Goal: Task Accomplishment & Management: Use online tool/utility

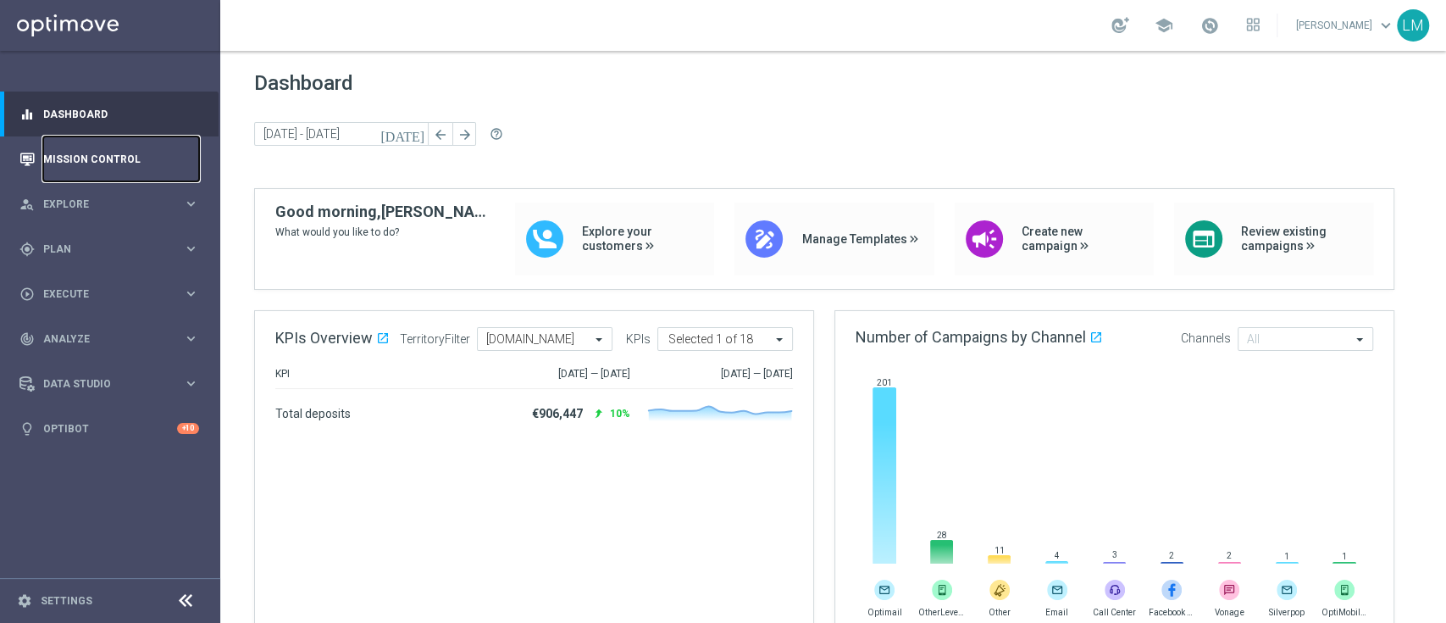
click at [82, 174] on link "Mission Control" at bounding box center [121, 158] width 156 height 45
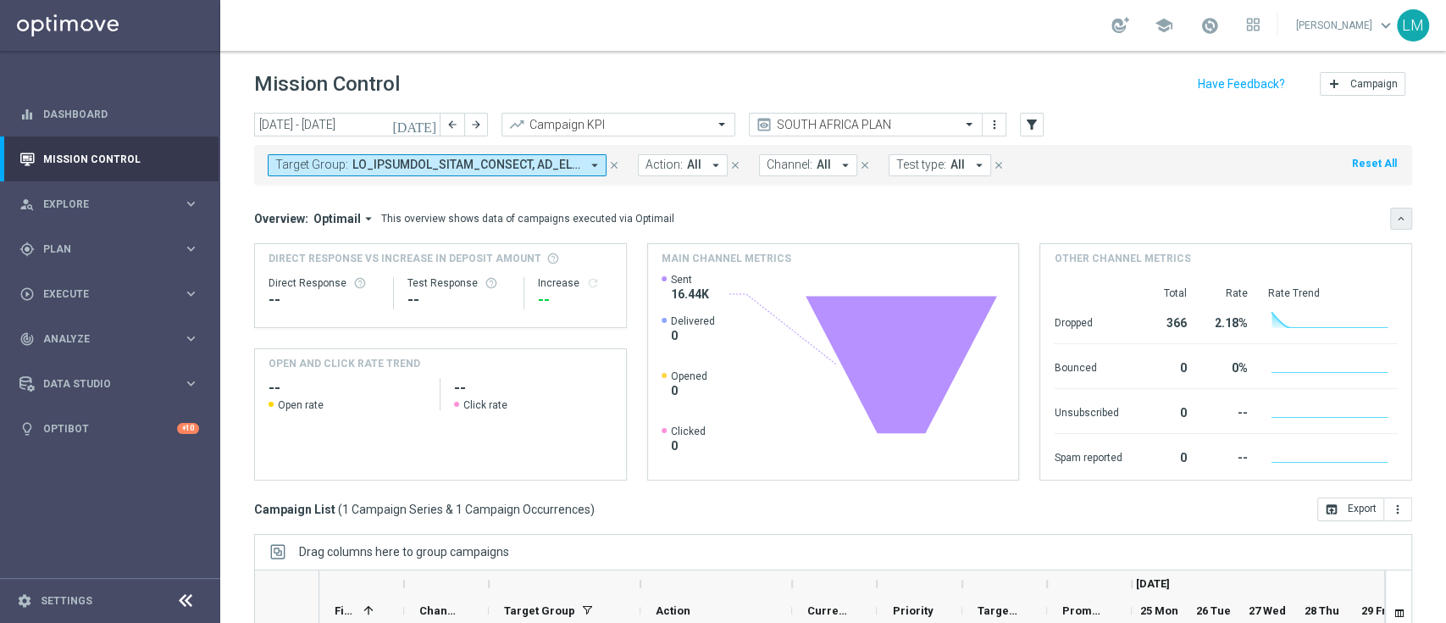
click at [1390, 227] on button "keyboard_arrow_down" at bounding box center [1401, 219] width 22 height 22
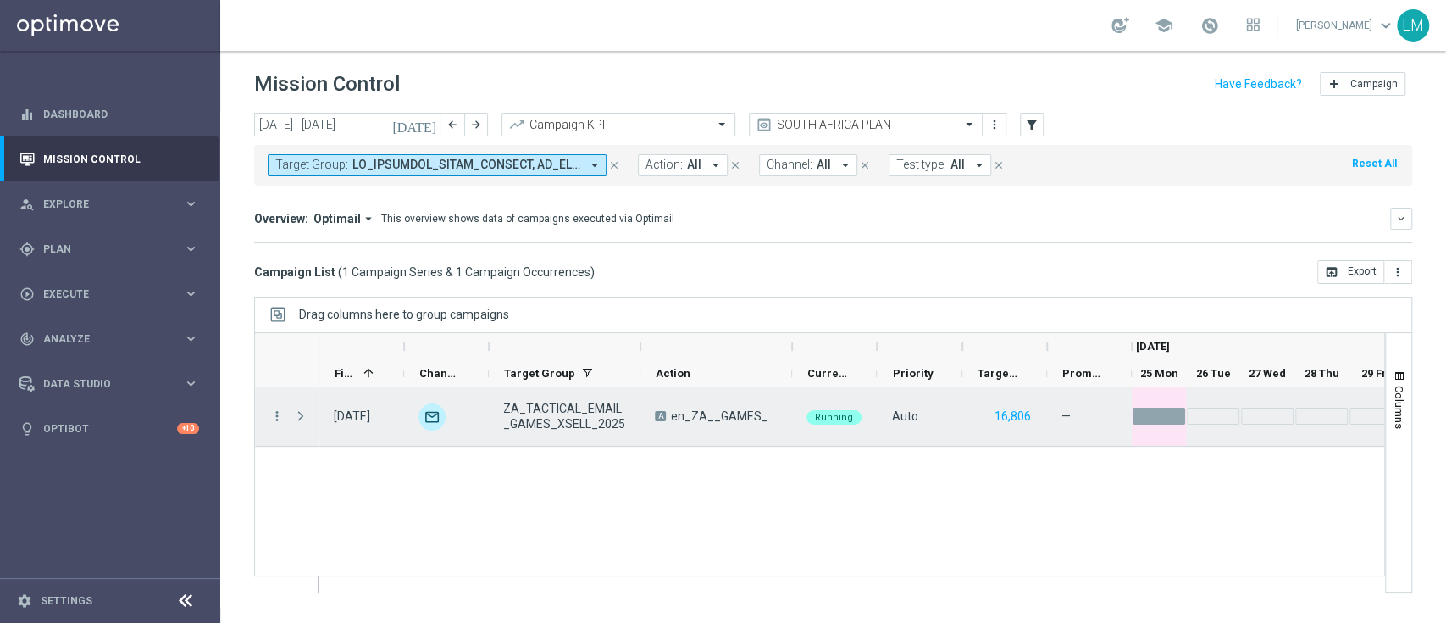
click at [580, 429] on span "ZA_TACTICAL_EMAIL_GAMES_XSELL_2025" at bounding box center [564, 416] width 123 height 30
click at [281, 421] on icon "more_vert" at bounding box center [276, 415] width 15 height 15
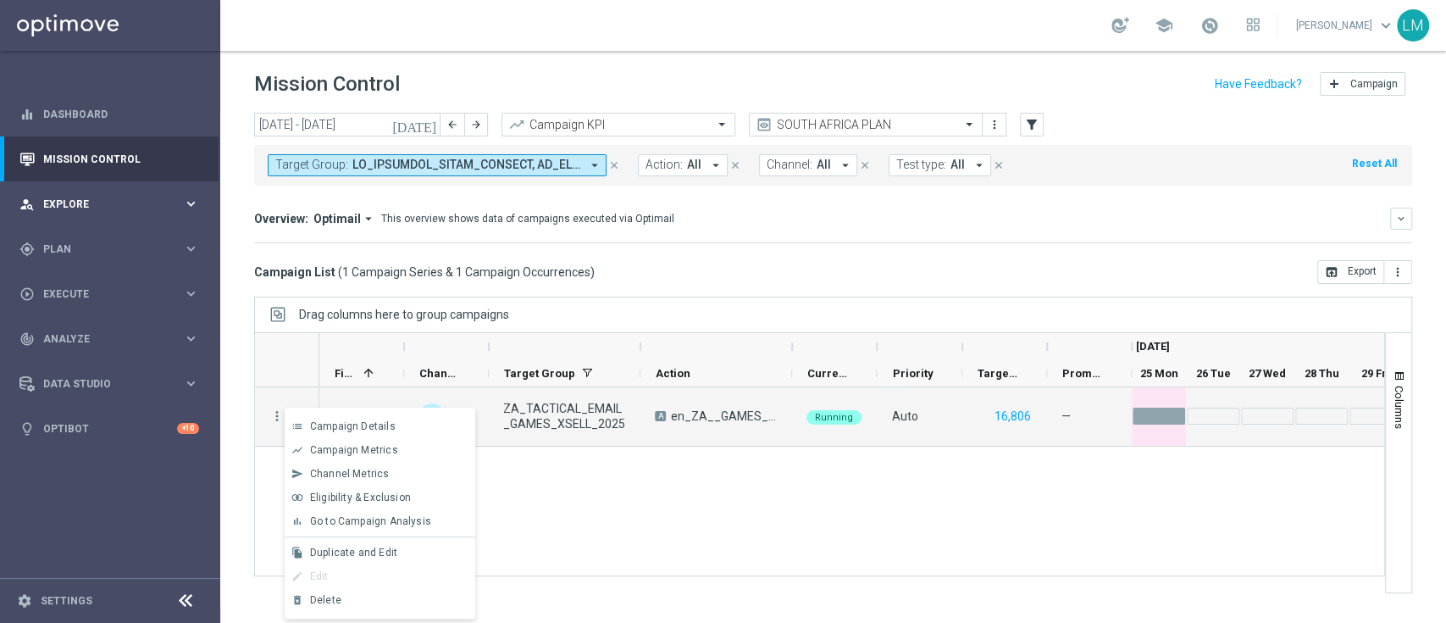
click at [192, 181] on div "person_search Explore keyboard_arrow_right" at bounding box center [109, 203] width 219 height 45
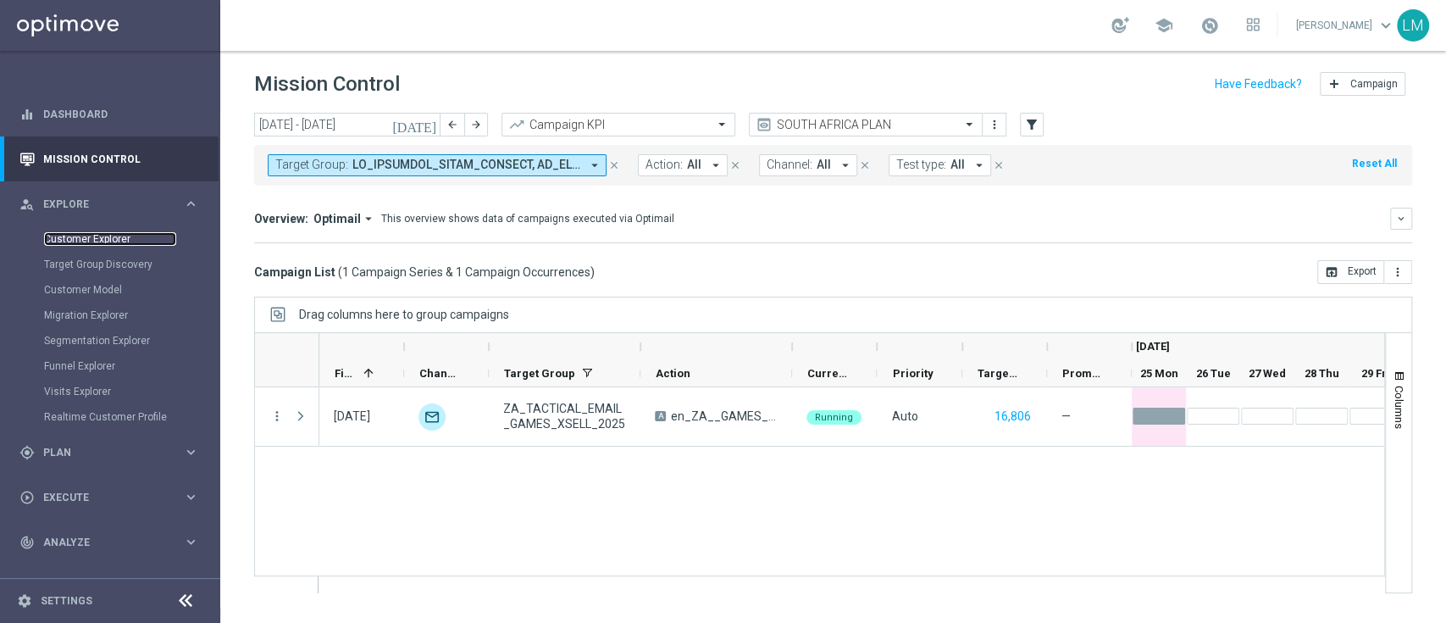
click at [125, 233] on link "Customer Explorer" at bounding box center [110, 239] width 132 height 14
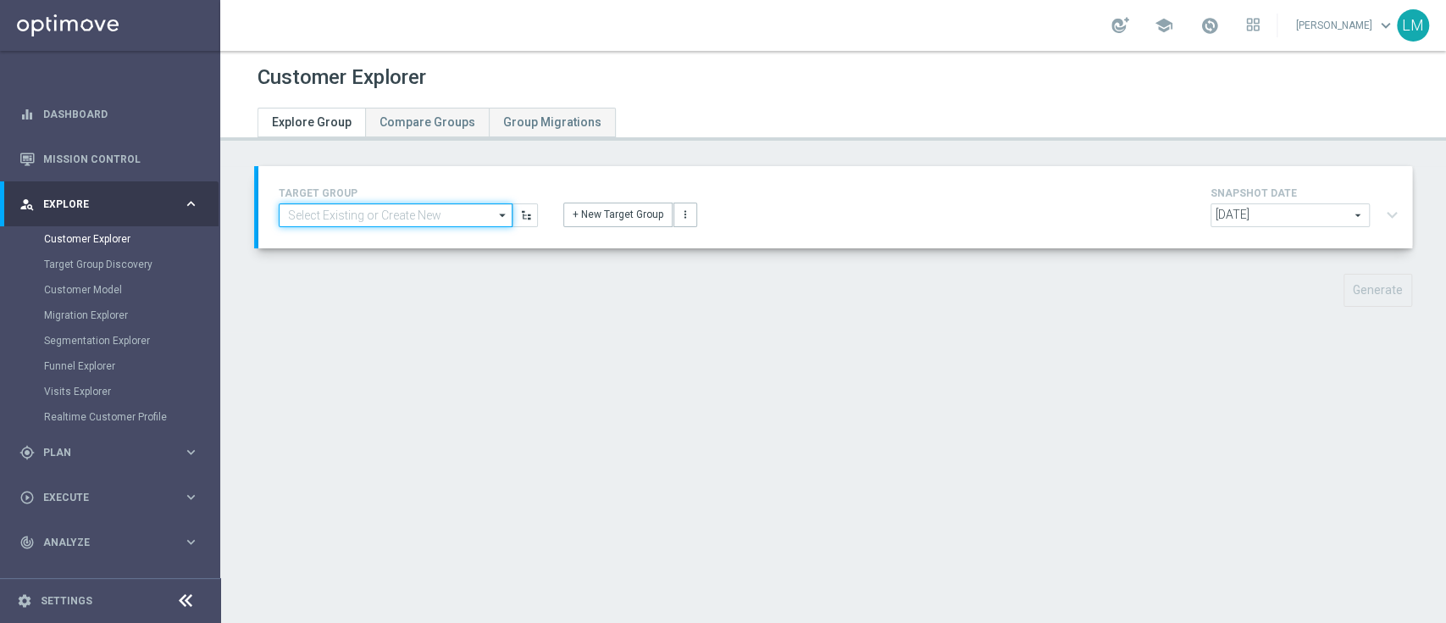
click at [407, 218] on input at bounding box center [396, 215] width 234 height 24
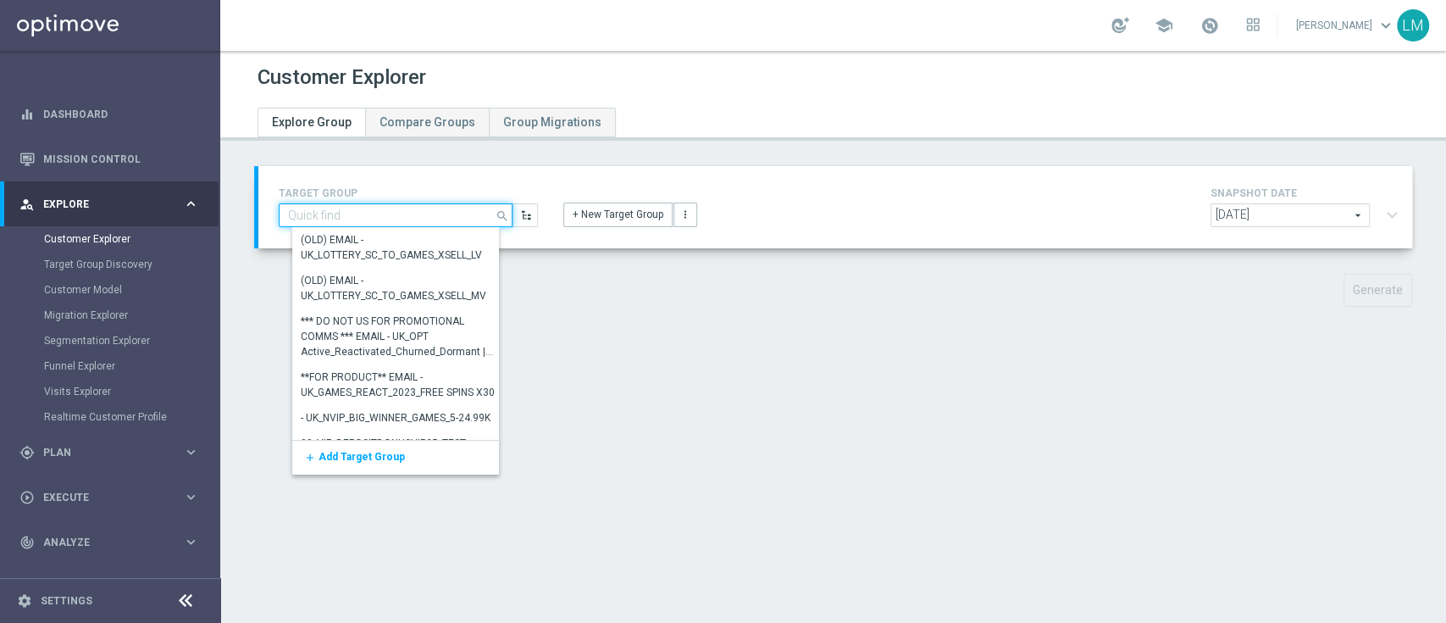
paste input "ZA_TACTICAL_EMAIL_GAMES_XSELL_2025"
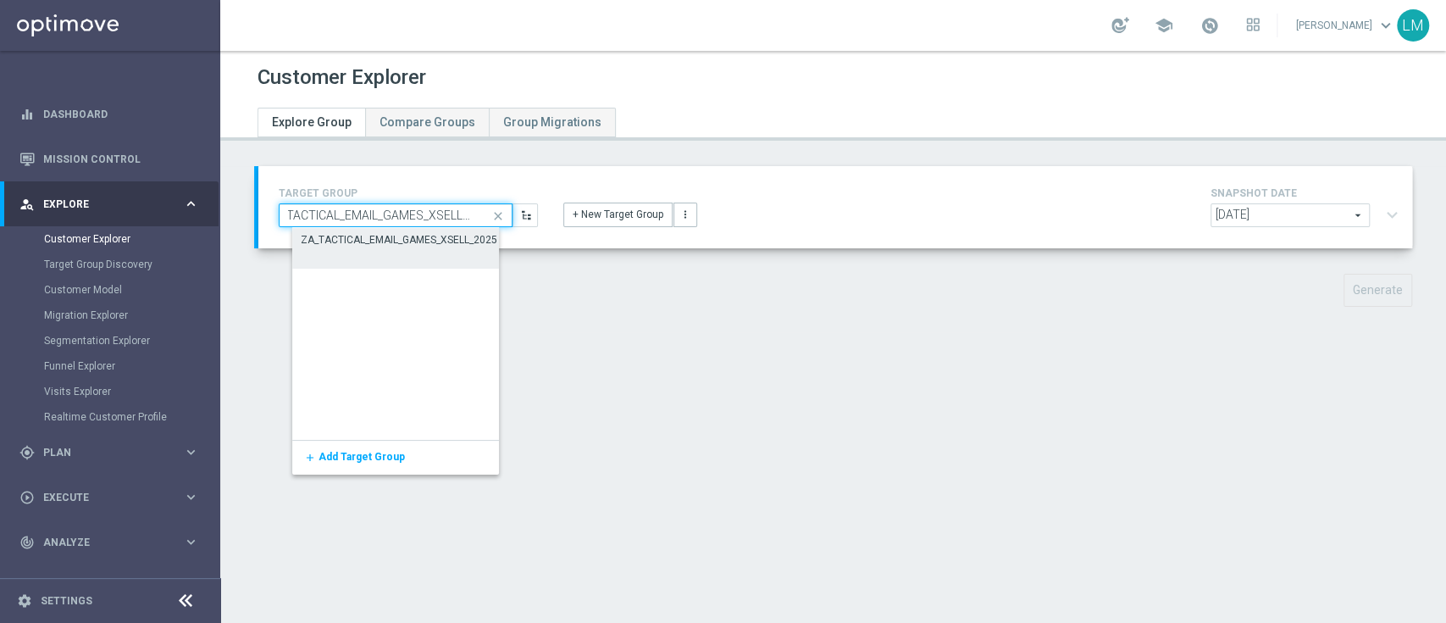
type input "ZA_TACTICAL_EMAIL_GAMES_XSELL_2025"
click at [405, 235] on div "ZA_TACTICAL_EMAIL_GAMES_XSELL_2025" at bounding box center [400, 240] width 196 height 15
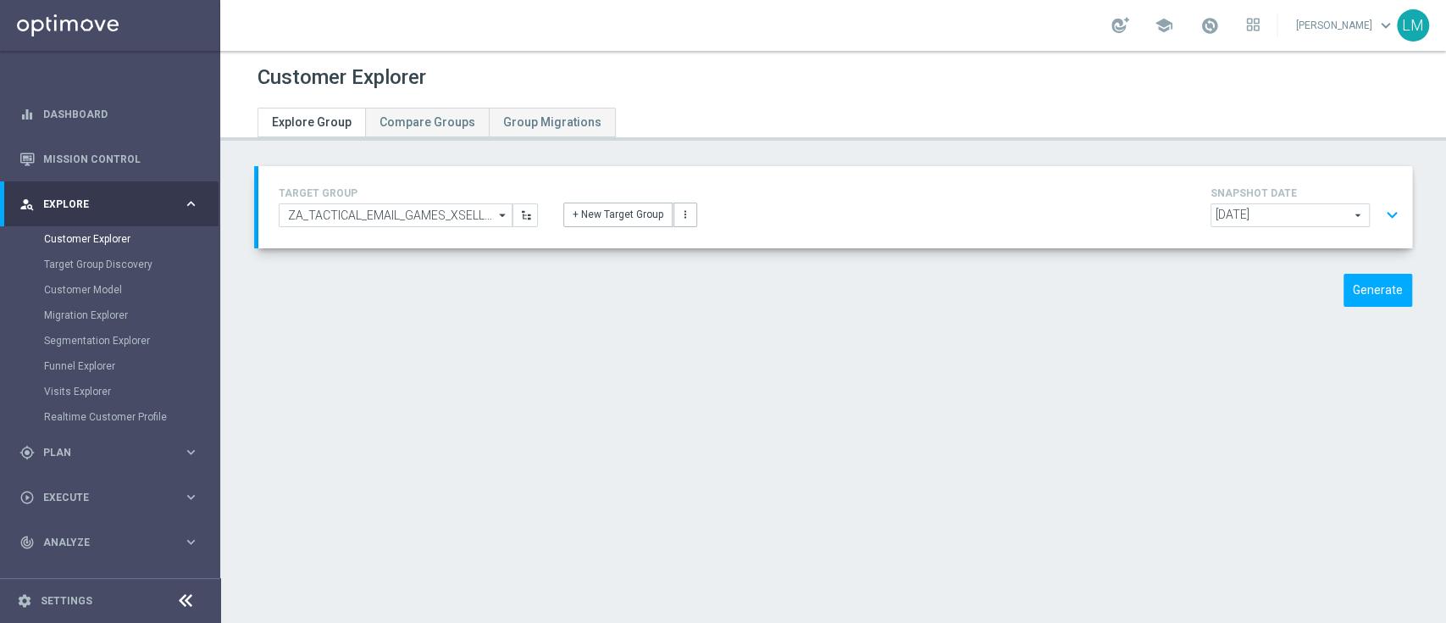
click at [1382, 211] on button "expand_more" at bounding box center [1392, 215] width 25 height 32
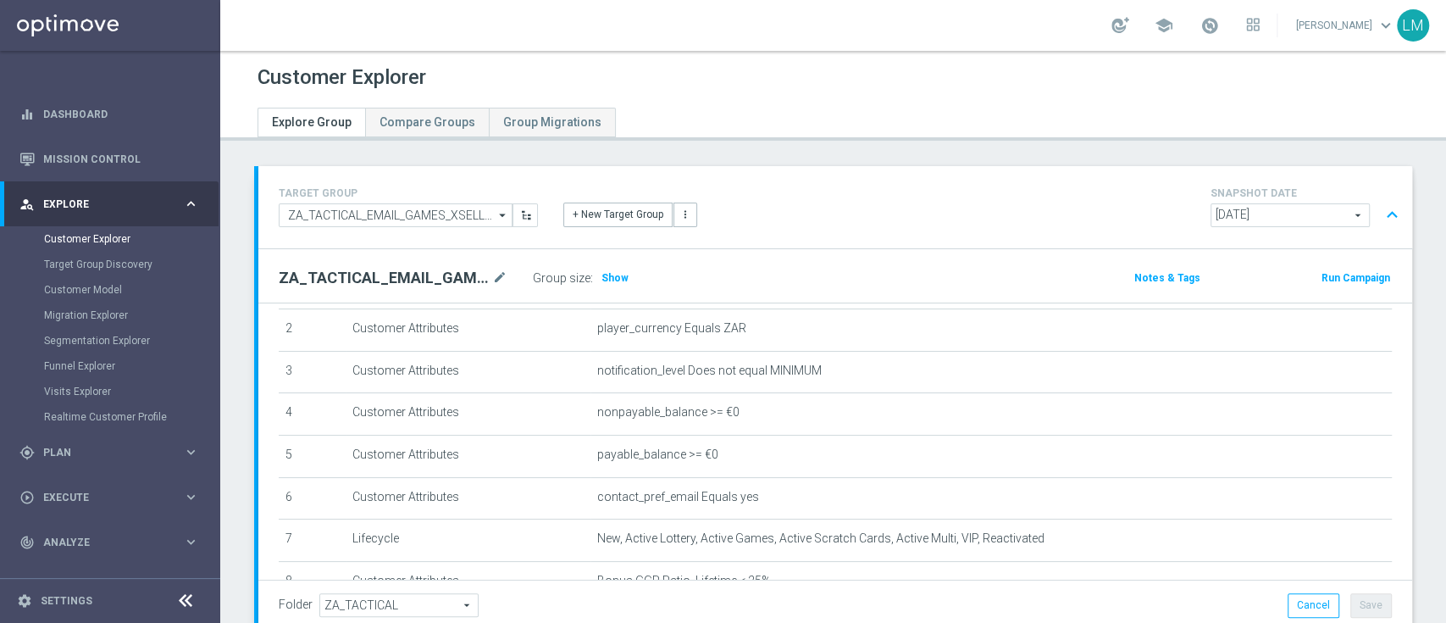
scroll to position [115, 0]
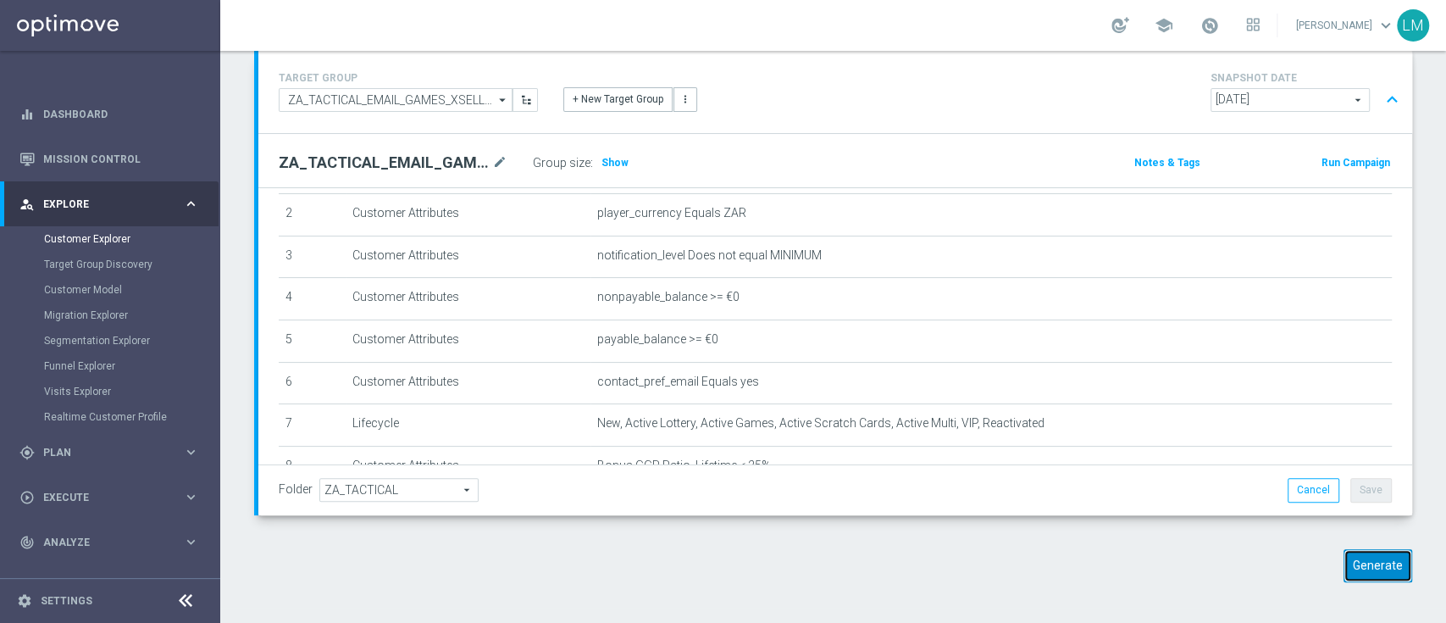
click at [1343, 573] on button "Generate" at bounding box center [1377, 565] width 69 height 33
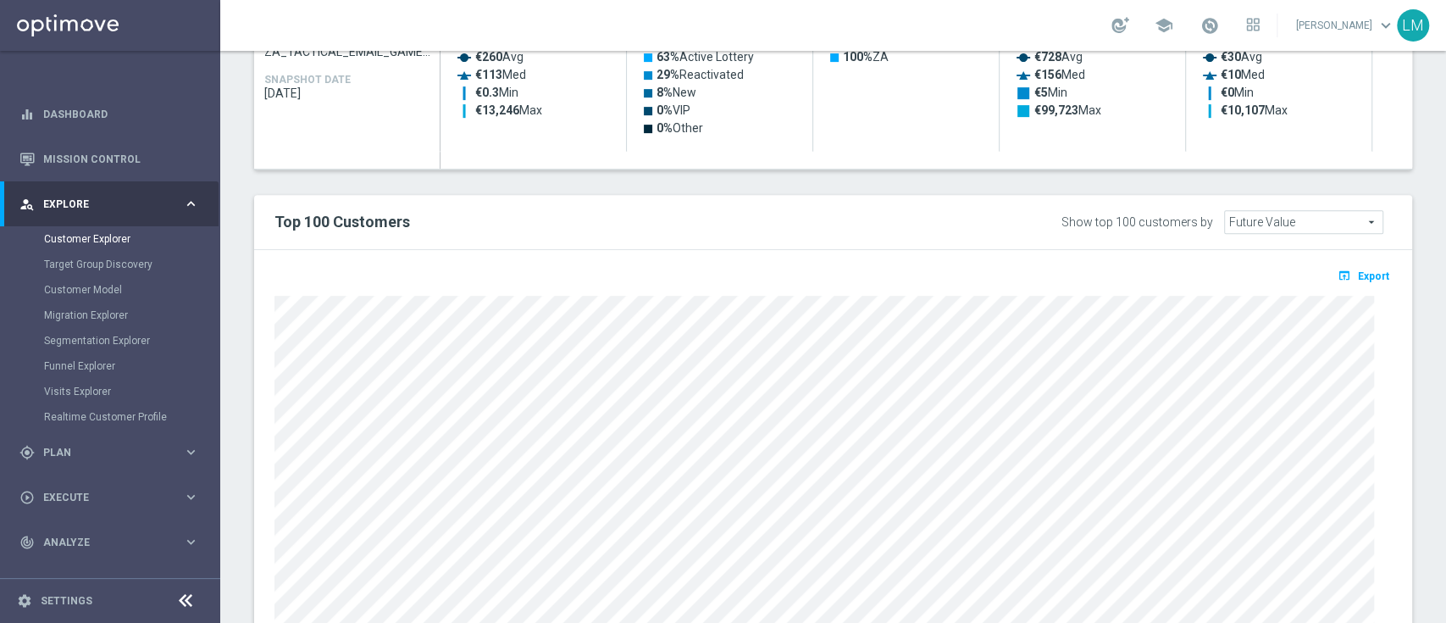
scroll to position [586, 0]
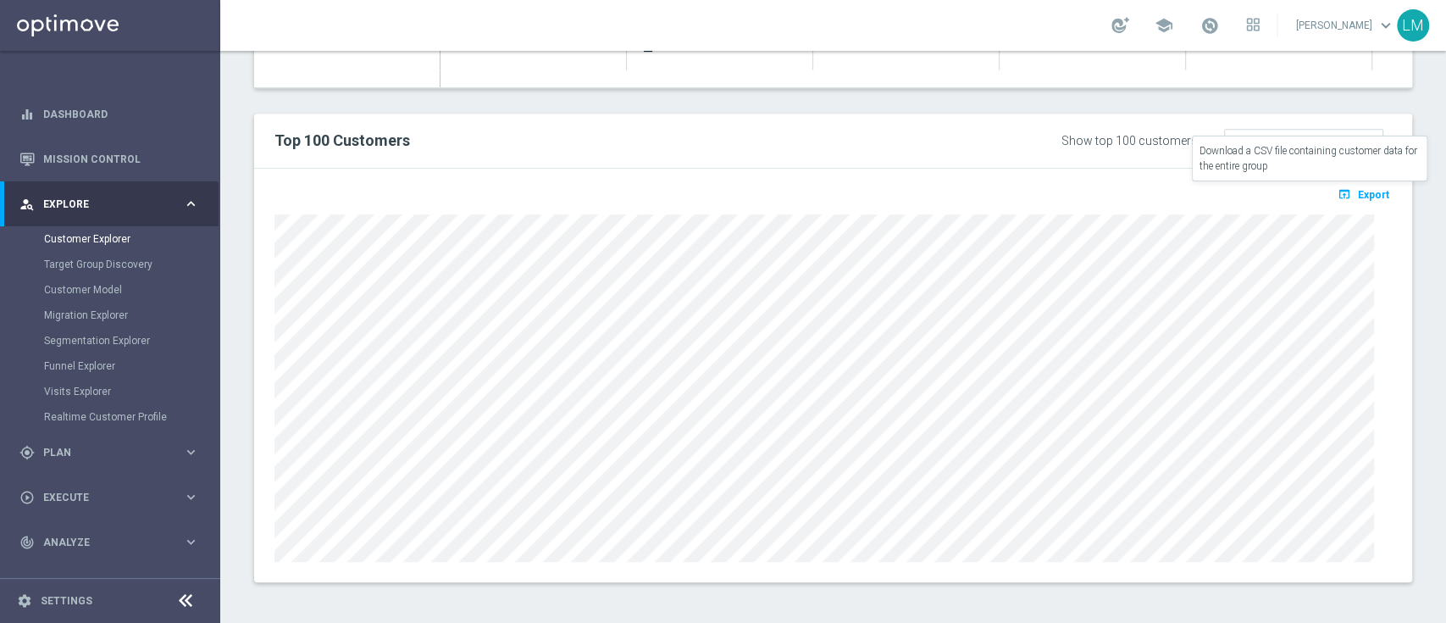
click at [1337, 195] on icon "open_in_browser" at bounding box center [1346, 194] width 18 height 14
click at [136, 169] on link "Mission Control" at bounding box center [121, 158] width 156 height 45
